Goal: Find specific page/section: Find specific page/section

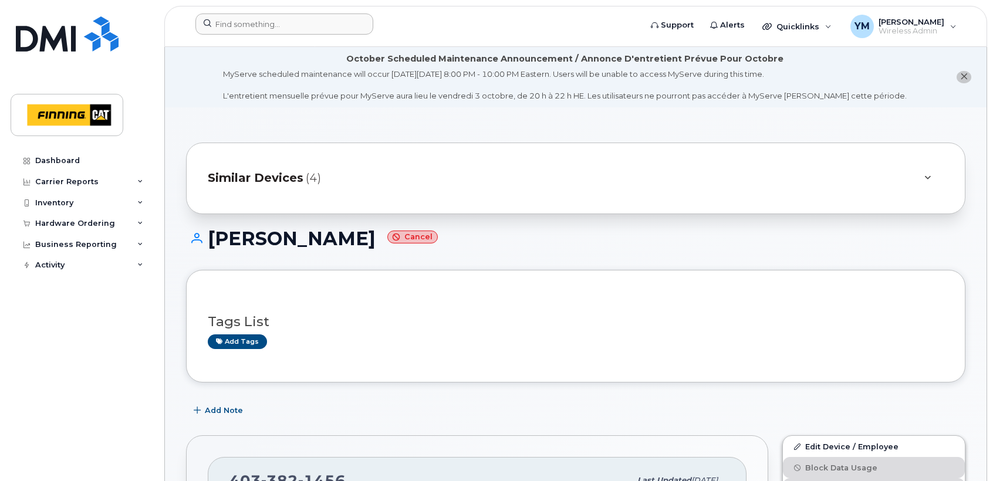
scroll to position [413, 0]
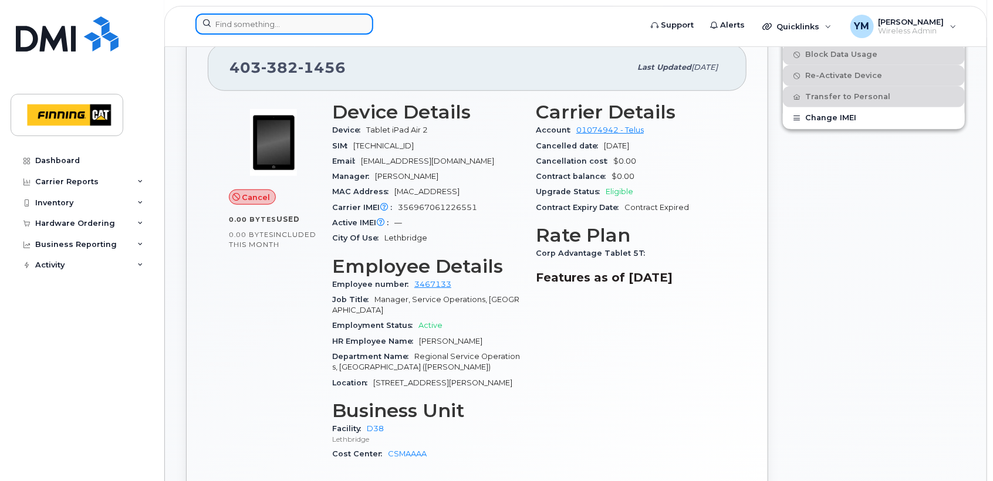
click at [297, 22] on input at bounding box center [284, 23] width 178 height 21
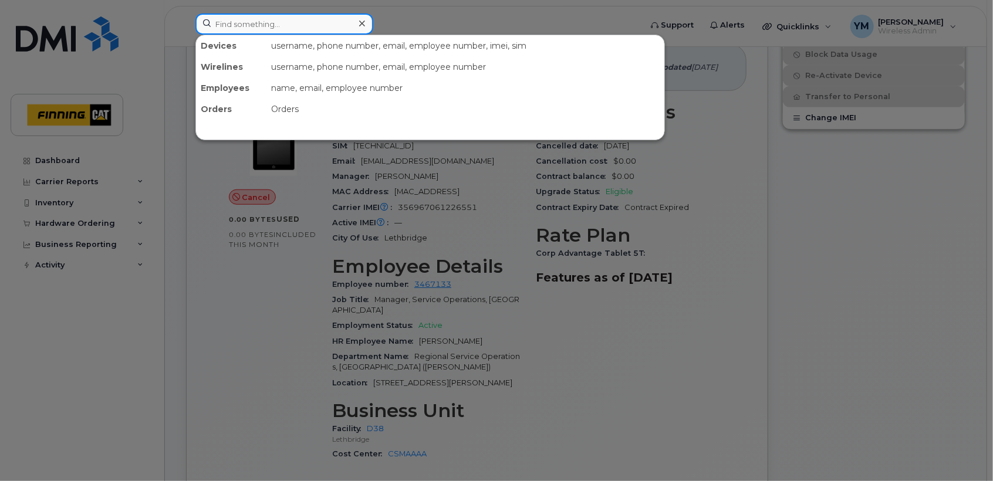
paste input "FWGJ7LXJ5T"
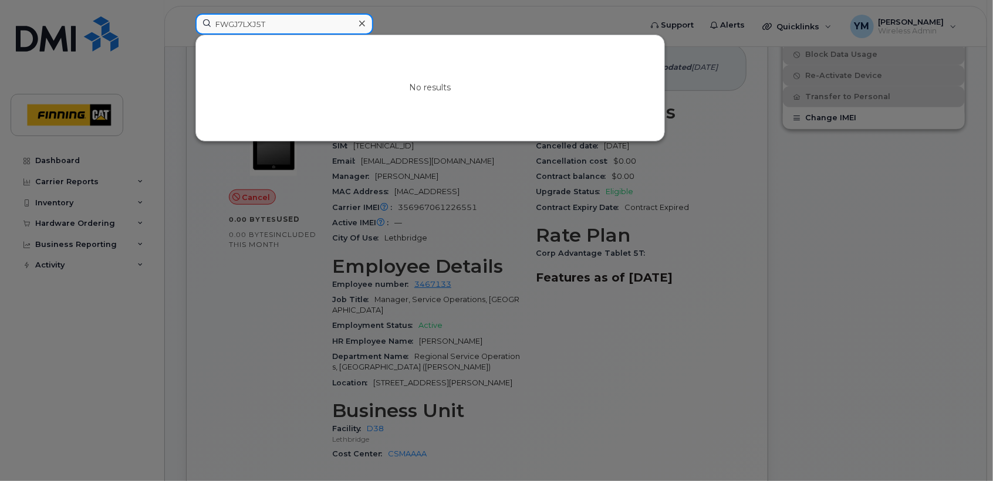
drag, startPoint x: 311, startPoint y: 23, endPoint x: 54, endPoint y: 16, distance: 257.1
click at [186, 16] on div "FWGJ7LXJ5T No results" at bounding box center [414, 26] width 457 height 26
paste input "[PERSON_NAME]"
type input "[PERSON_NAME]"
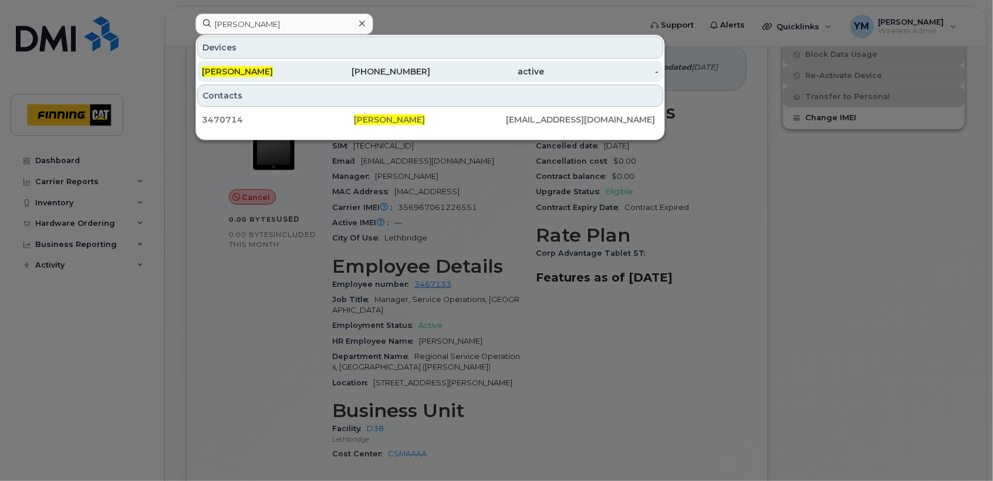
click at [346, 67] on div "[PHONE_NUMBER]" at bounding box center [373, 72] width 114 height 12
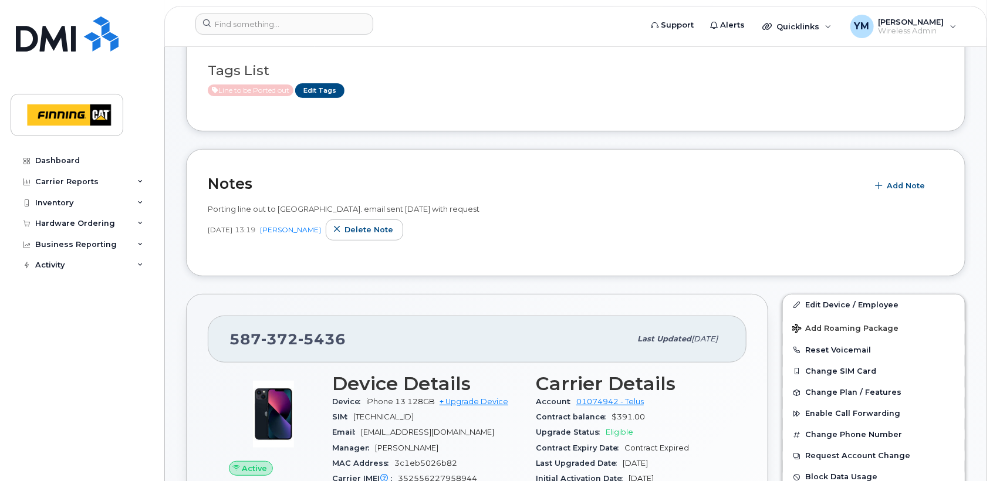
scroll to position [152, 0]
click at [527, 196] on div "Porting line out to TELUS. email sent Sept 18/25 with request Sep 18, 2025 13:1…" at bounding box center [576, 225] width 736 height 58
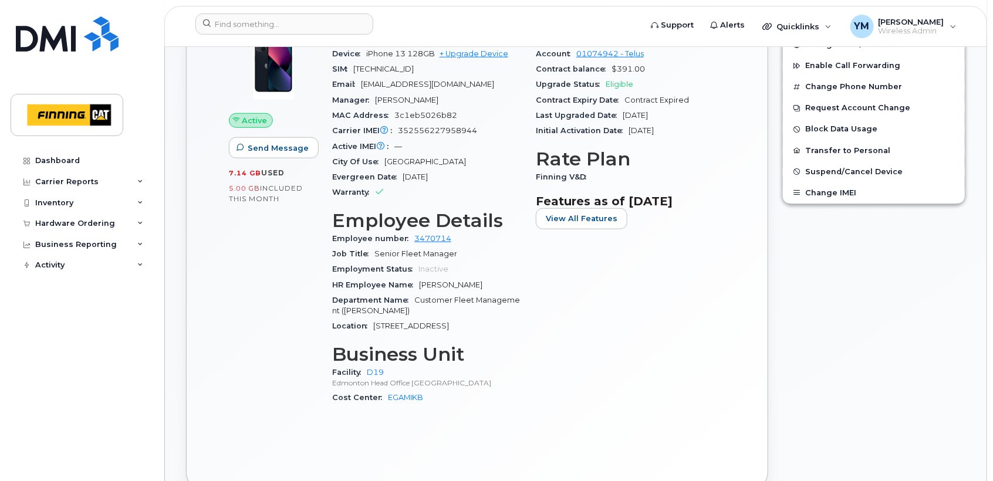
scroll to position [478, 0]
